Goal: Connect with others: Ask a question

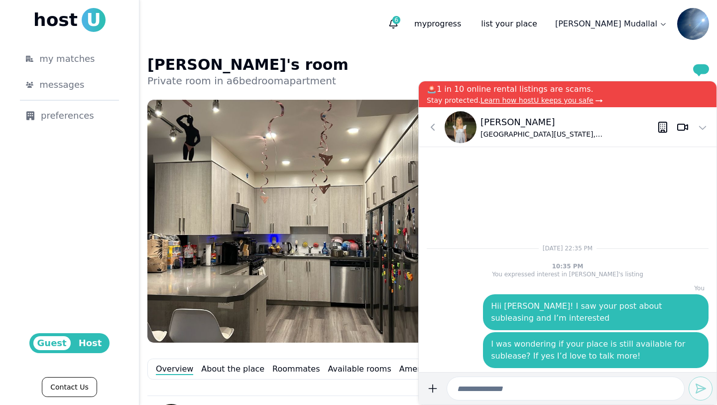
scroll to position [399, 0]
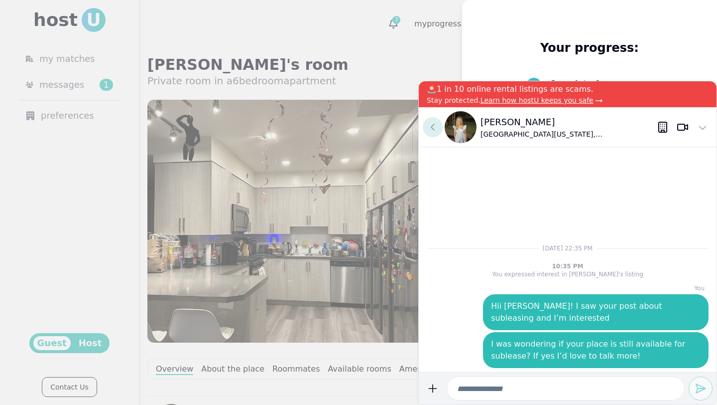
click at [432, 128] on use at bounding box center [432, 127] width 3 height 6
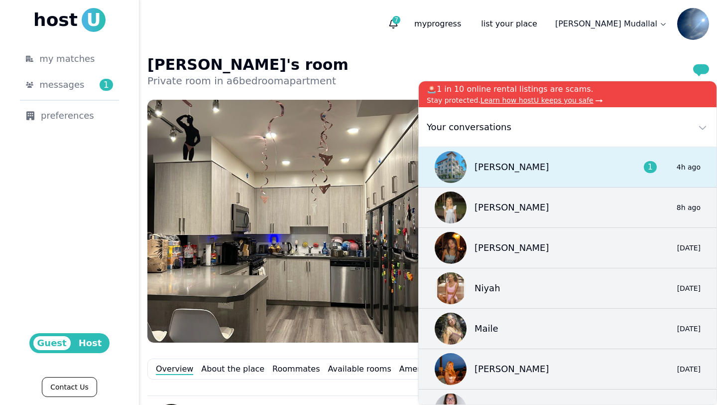
click at [499, 167] on p "[PERSON_NAME]" at bounding box center [512, 167] width 75 height 14
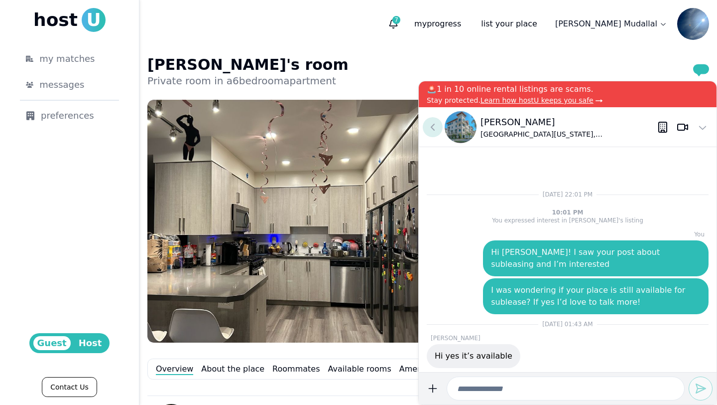
click at [433, 130] on icon at bounding box center [433, 127] width 12 height 12
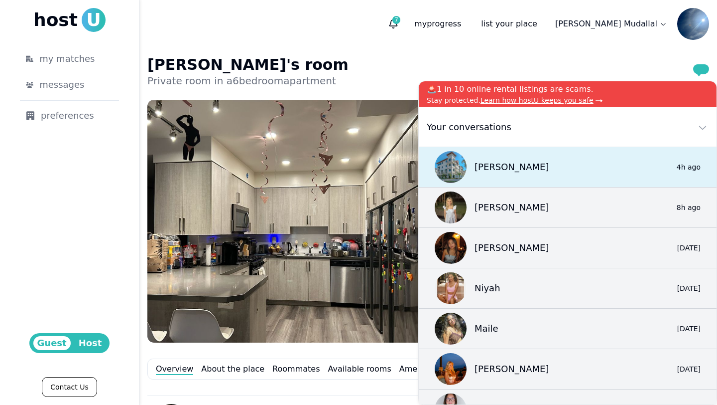
click at [465, 160] on div "[PERSON_NAME]" at bounding box center [492, 167] width 115 height 32
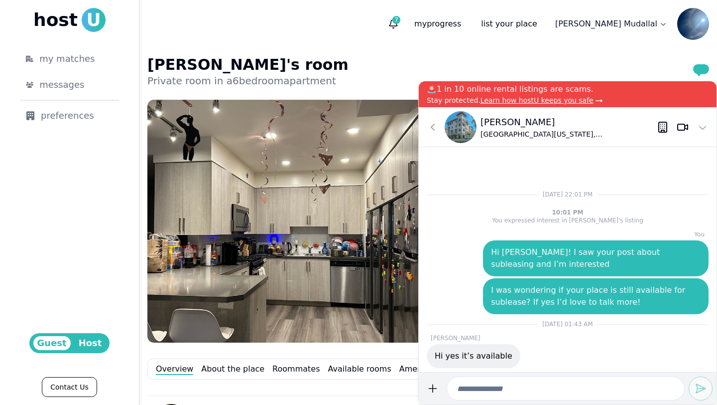
click at [467, 128] on img at bounding box center [461, 127] width 32 height 32
click at [427, 131] on button at bounding box center [433, 127] width 20 height 20
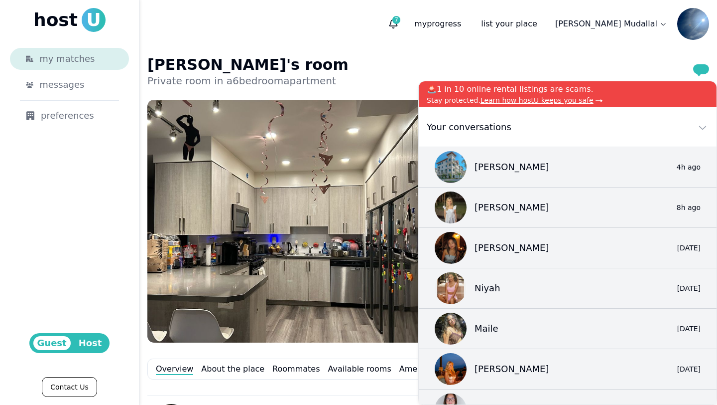
click at [96, 61] on div "my matches" at bounding box center [76, 59] width 74 height 14
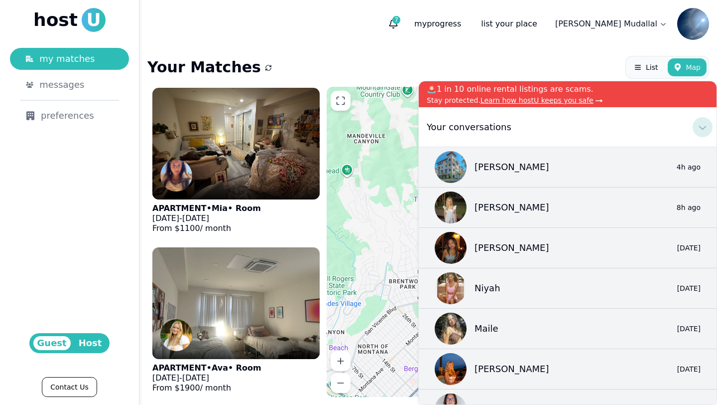
click at [708, 126] on icon at bounding box center [703, 127] width 12 height 12
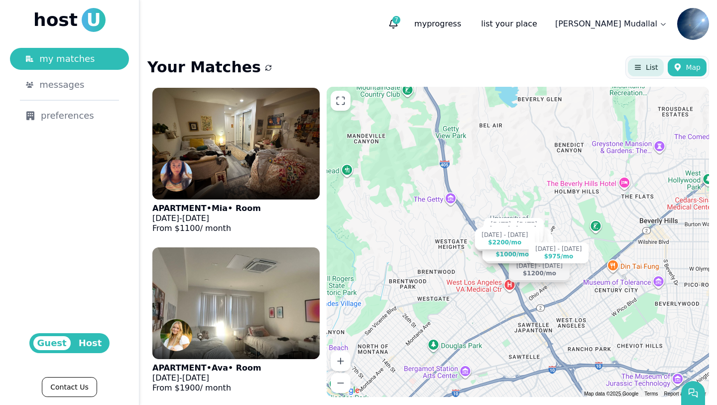
click at [655, 62] on button "List" at bounding box center [646, 67] width 36 height 18
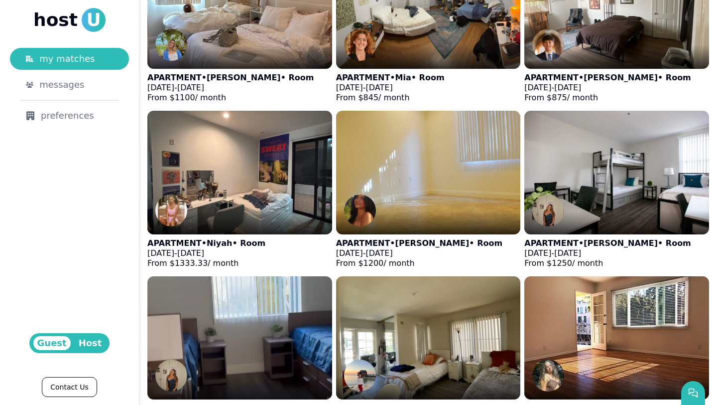
scroll to position [640, 0]
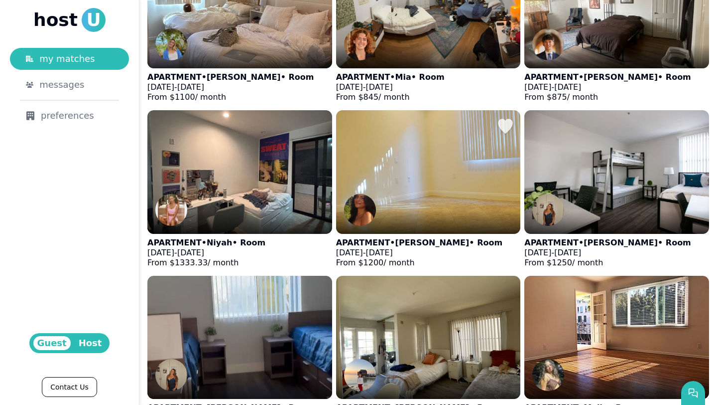
click at [413, 238] on p "APARTMENT • [PERSON_NAME] • Room" at bounding box center [419, 243] width 166 height 10
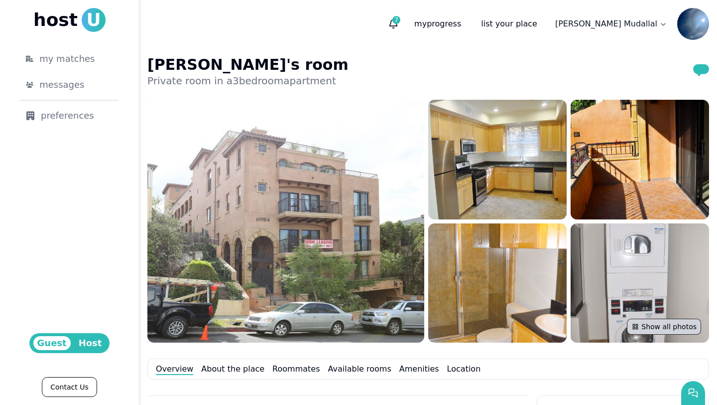
click at [652, 326] on button "Show all photos" at bounding box center [664, 326] width 74 height 16
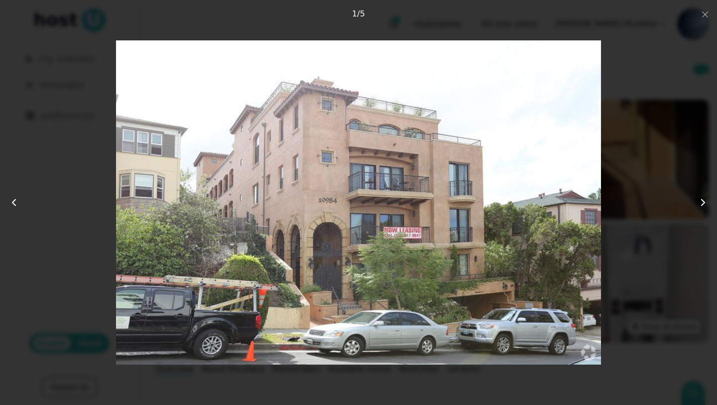
click at [596, 272] on img at bounding box center [358, 202] width 485 height 324
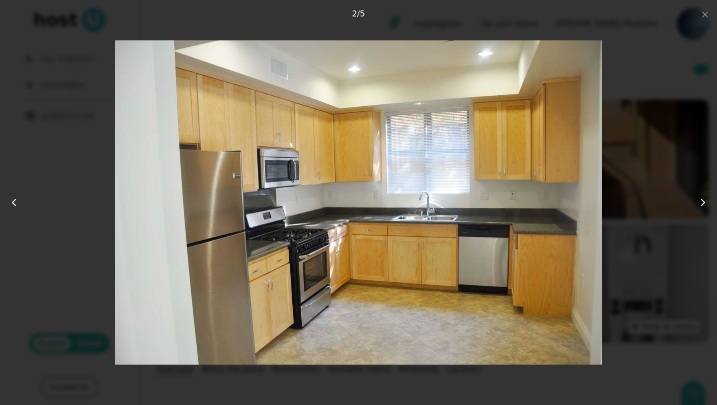
click at [596, 272] on img at bounding box center [358, 202] width 487 height 324
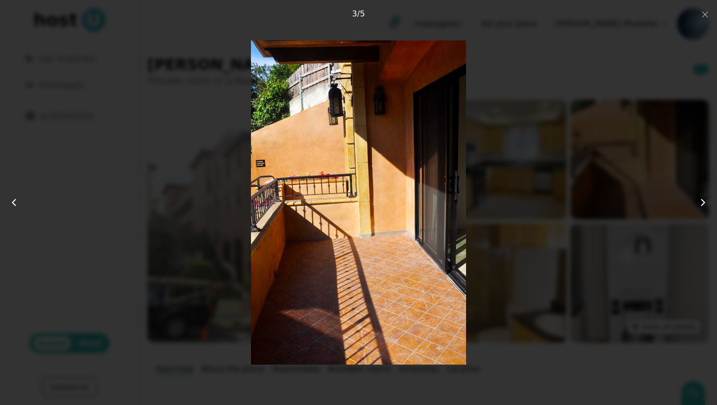
click at [596, 272] on div at bounding box center [359, 202] width 574 height 324
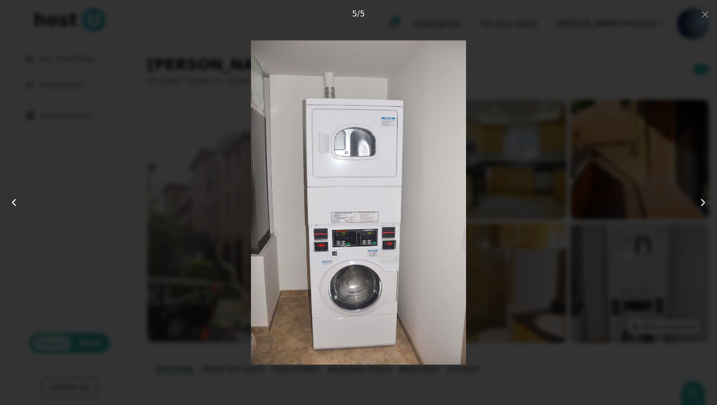
click at [596, 273] on div at bounding box center [359, 202] width 574 height 324
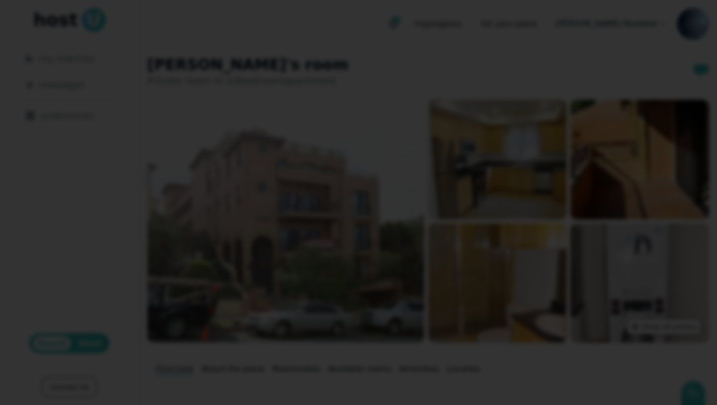
click at [699, 19] on div at bounding box center [358, 202] width 717 height 405
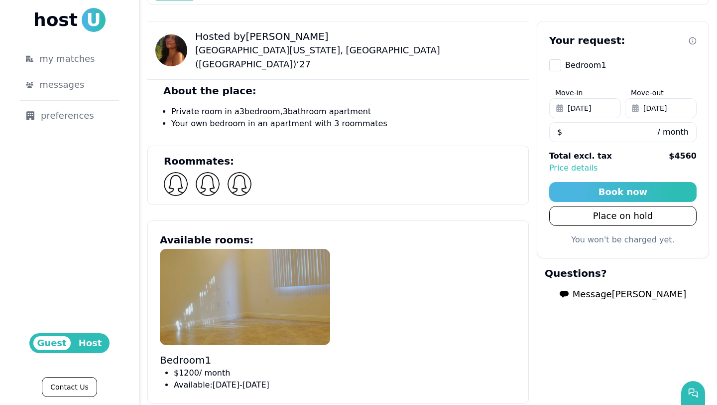
scroll to position [375, 0]
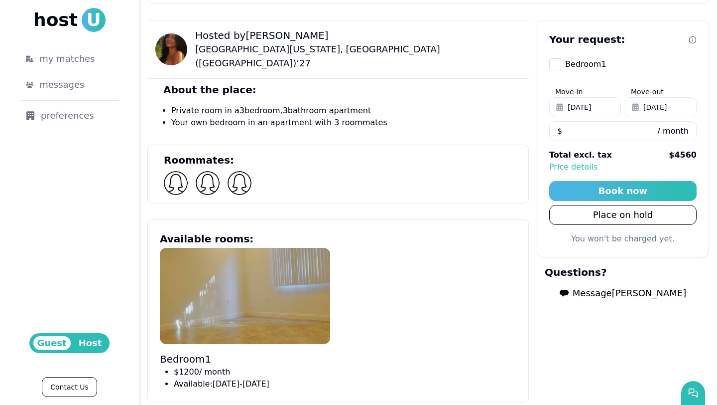
click at [268, 300] on img at bounding box center [245, 296] width 170 height 96
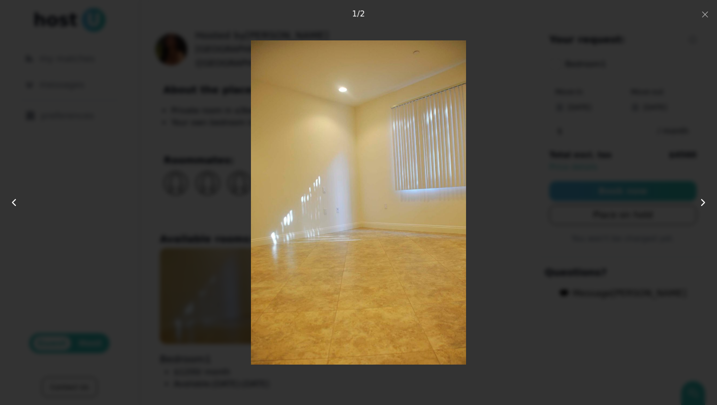
click at [401, 222] on img at bounding box center [358, 202] width 215 height 324
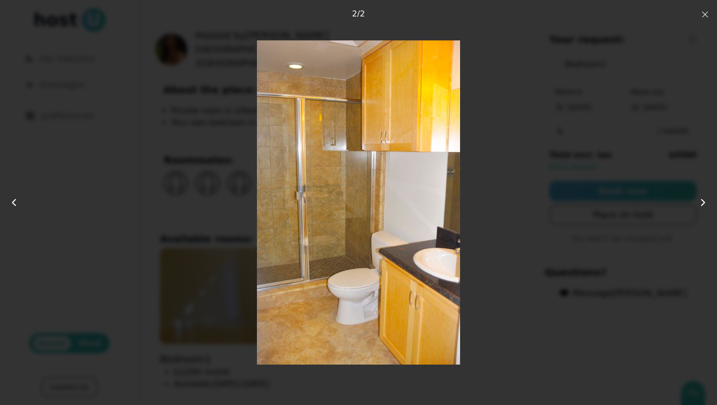
click at [708, 11] on icon "button" at bounding box center [706, 14] width 8 height 8
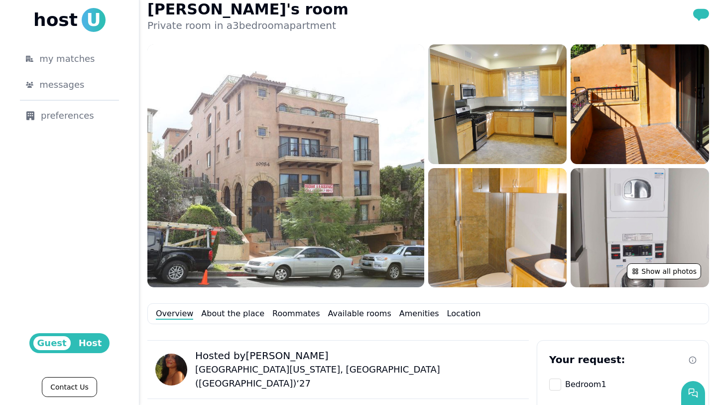
scroll to position [0, 0]
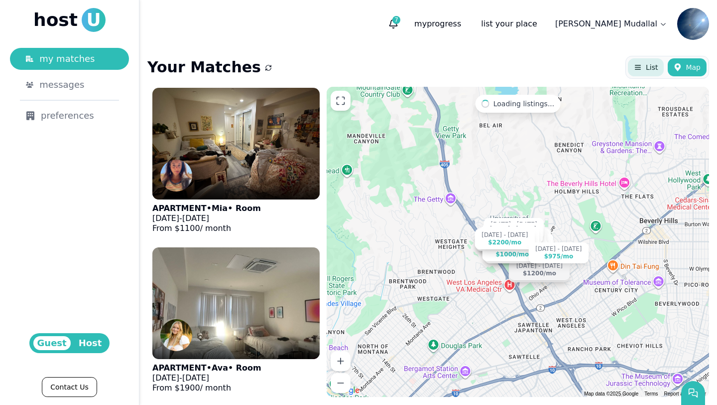
click at [651, 58] on button "List" at bounding box center [646, 67] width 36 height 18
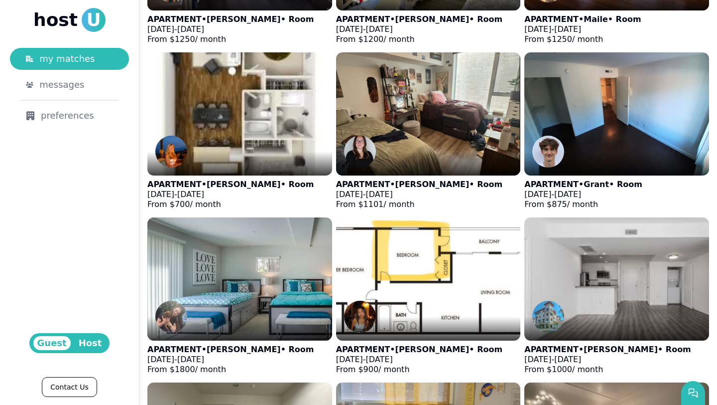
scroll to position [1031, 0]
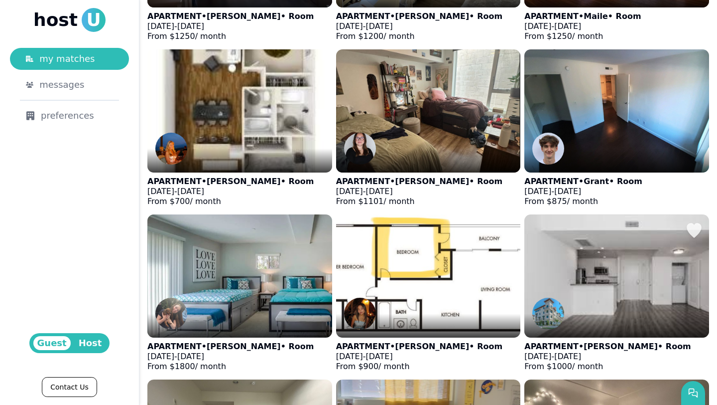
click at [614, 313] on div at bounding box center [617, 325] width 185 height 24
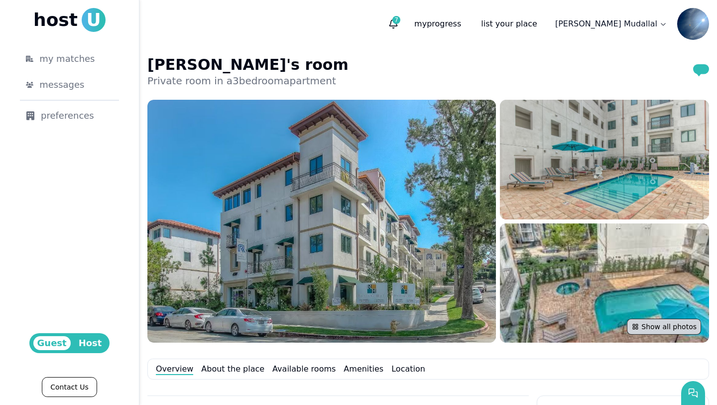
click at [635, 326] on icon at bounding box center [636, 326] width 8 height 8
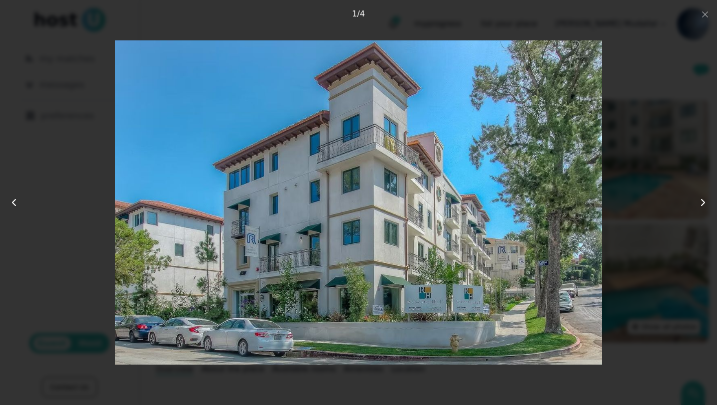
click at [565, 244] on img at bounding box center [358, 202] width 487 height 324
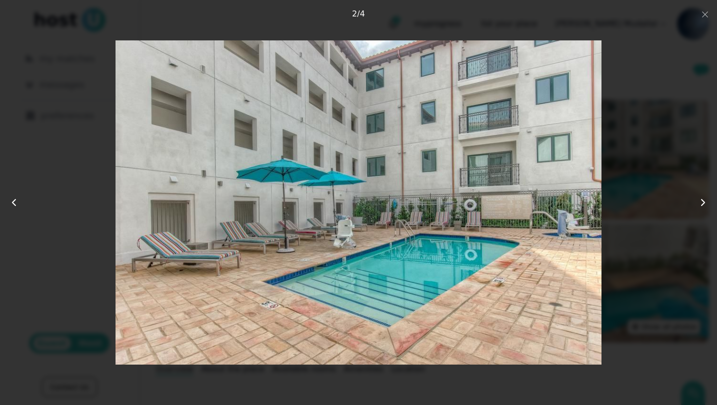
click at [565, 244] on img at bounding box center [359, 202] width 487 height 324
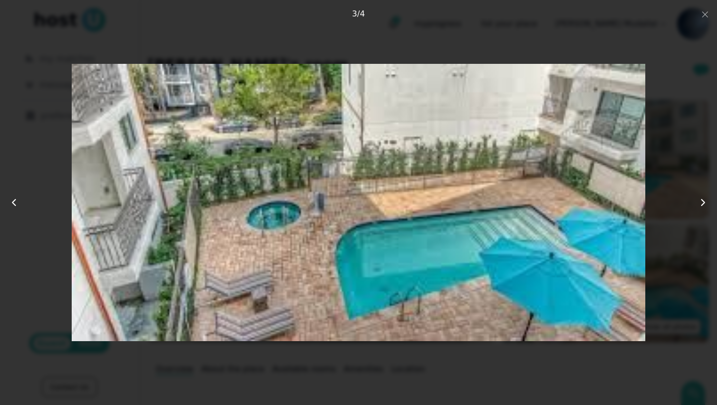
click at [565, 244] on img at bounding box center [359, 202] width 574 height 324
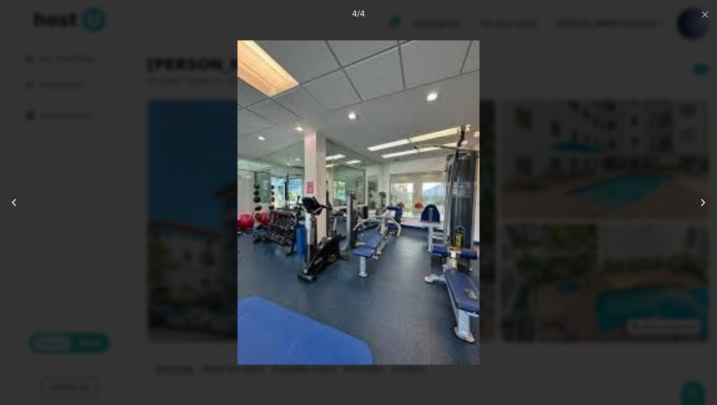
click at [702, 16] on icon "button" at bounding box center [706, 14] width 8 height 8
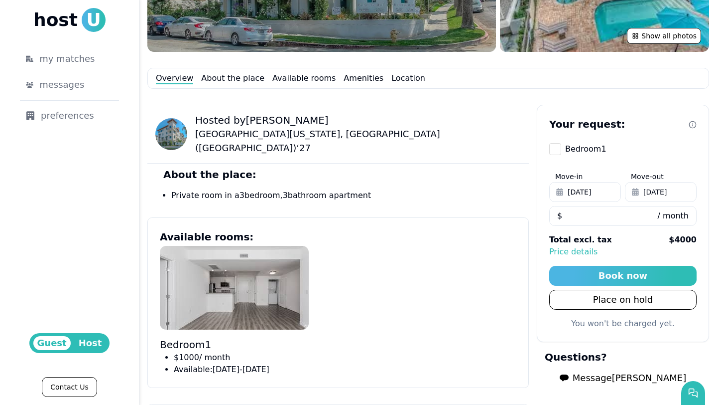
scroll to position [292, 0]
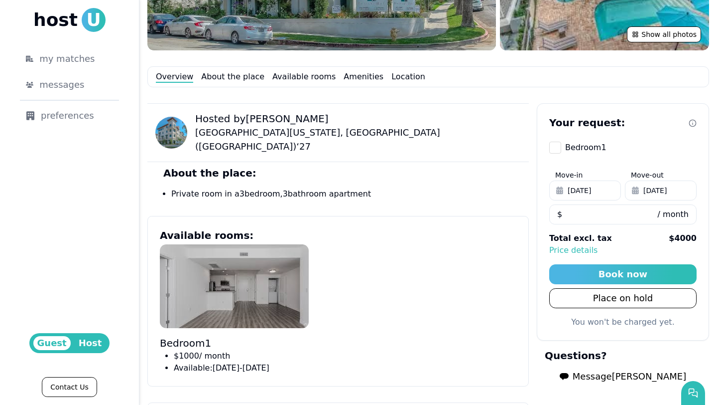
click at [301, 285] on img at bounding box center [234, 286] width 149 height 84
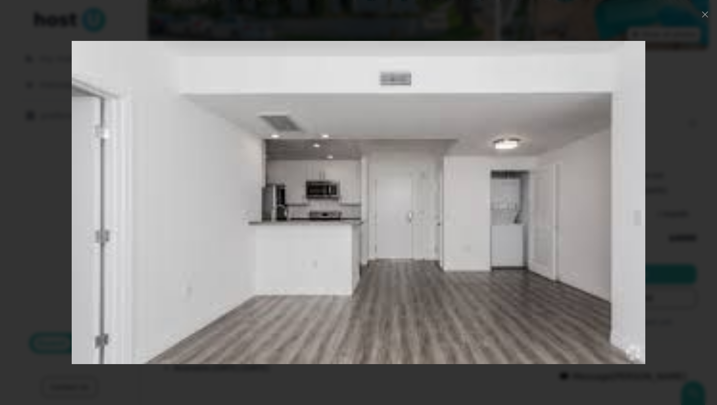
click at [518, 218] on img at bounding box center [359, 202] width 574 height 324
click at [704, 13] on use "button" at bounding box center [706, 14] width 6 height 6
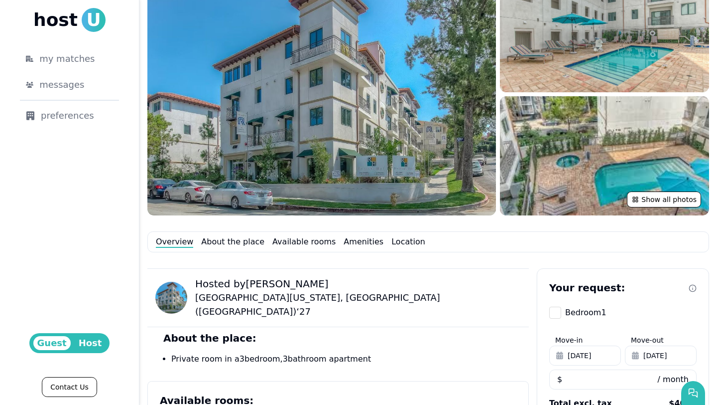
scroll to position [125, 0]
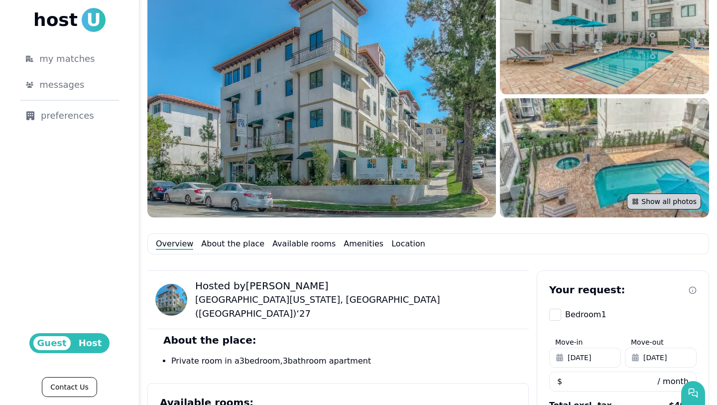
click at [656, 202] on button "Show all photos" at bounding box center [664, 201] width 74 height 16
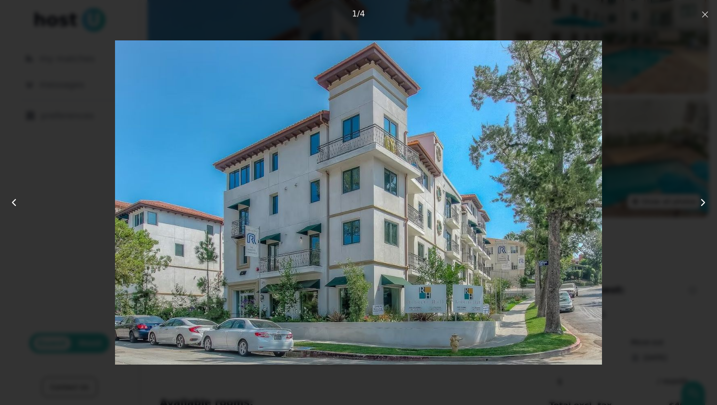
click at [708, 15] on icon "button" at bounding box center [706, 14] width 8 height 8
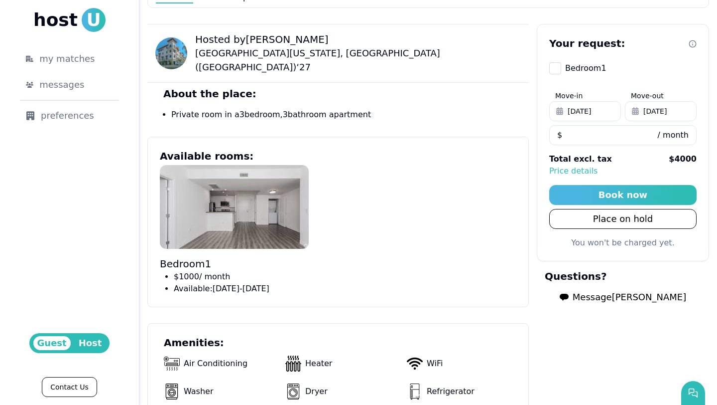
scroll to position [370, 0]
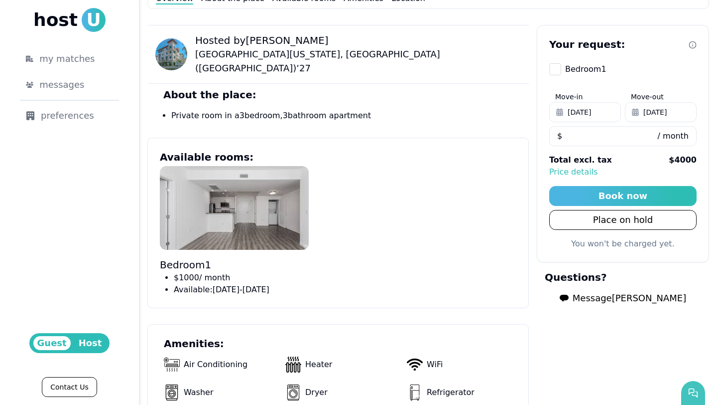
click at [695, 394] on icon "button" at bounding box center [694, 393] width 10 height 10
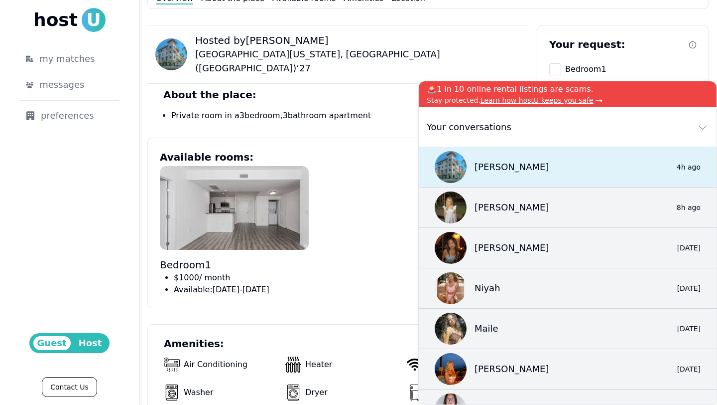
click at [533, 176] on div "[PERSON_NAME] 0 4h ago" at bounding box center [568, 167] width 298 height 40
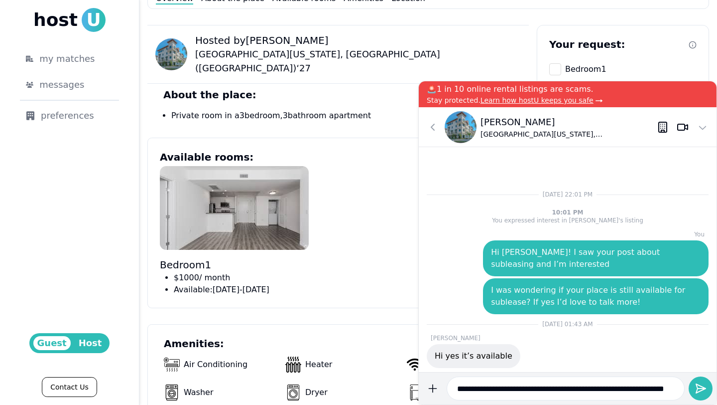
scroll to position [0, 39]
type input "**********"
click at [707, 394] on button "submit" at bounding box center [701, 388] width 24 height 24
